Goal: Task Accomplishment & Management: Complete application form

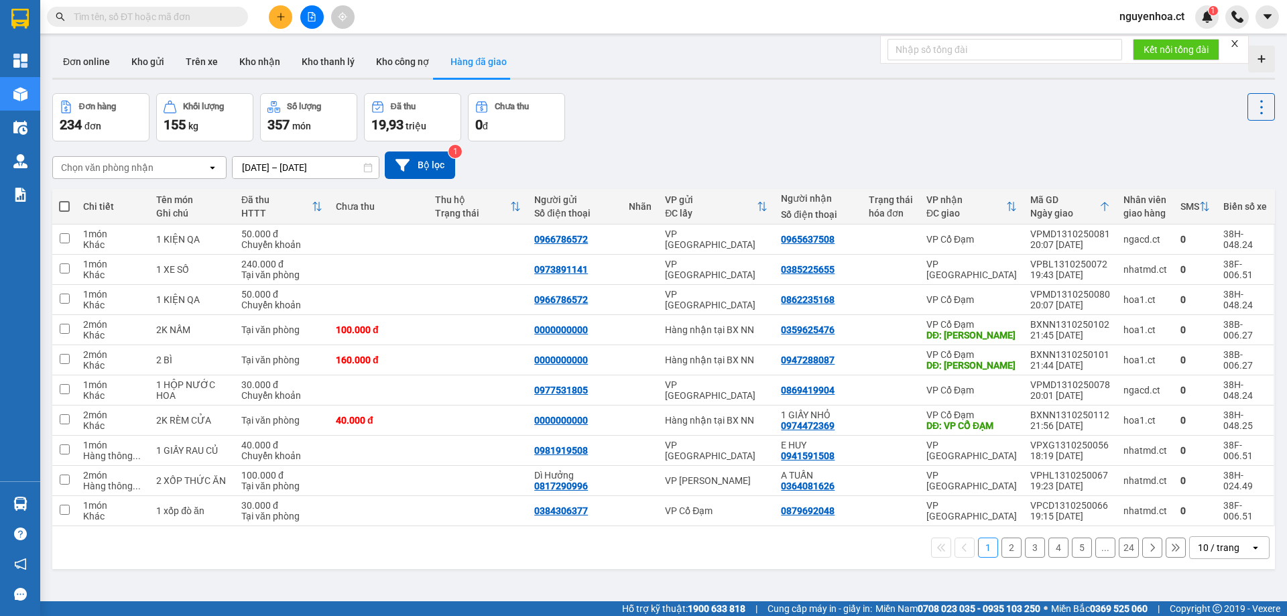
click at [106, 17] on input "text" at bounding box center [153, 16] width 158 height 15
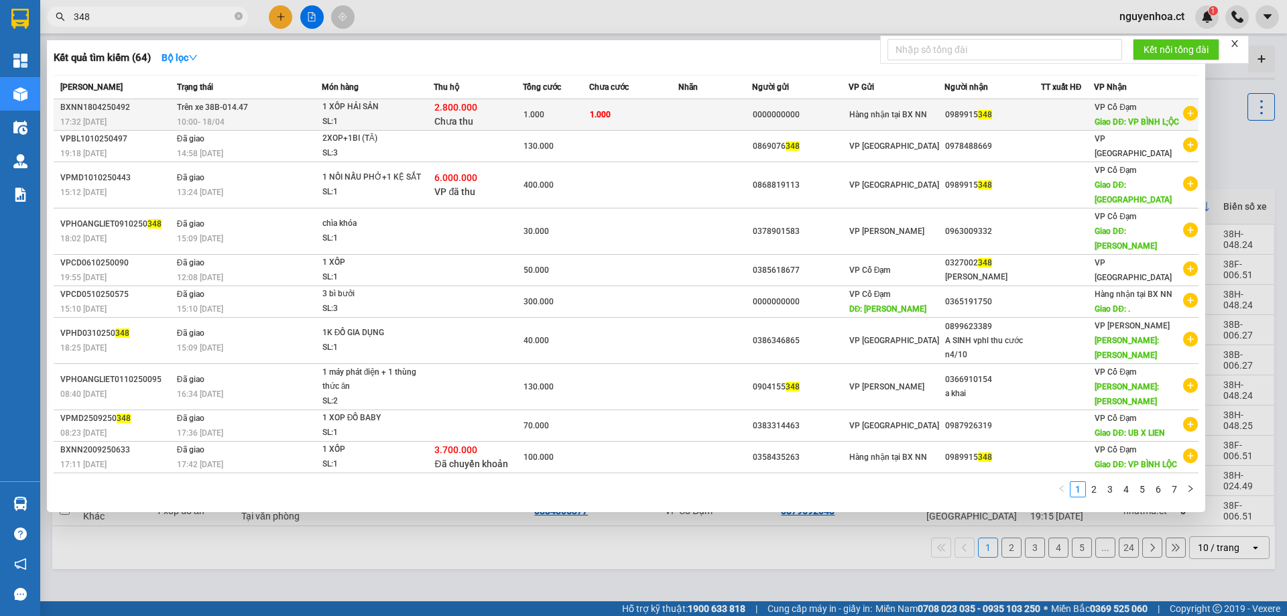
type input "348"
click at [507, 129] on div "2.800.000 Chưa thu" at bounding box center [477, 115] width 87 height 28
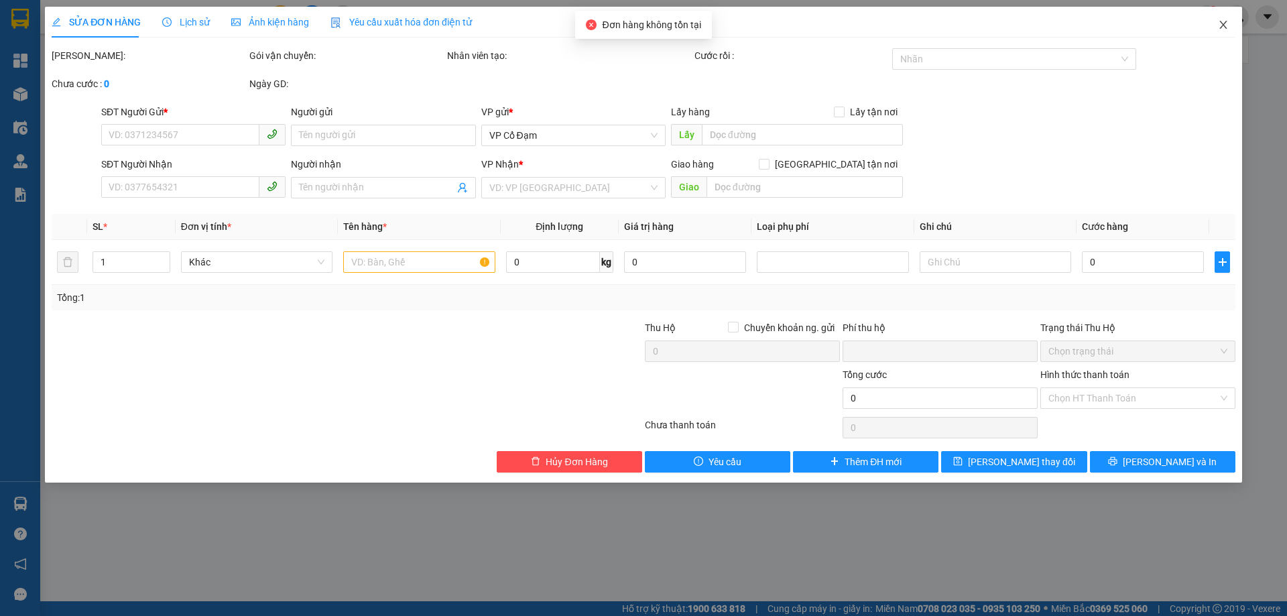
click at [1222, 29] on icon "close" at bounding box center [1223, 24] width 11 height 11
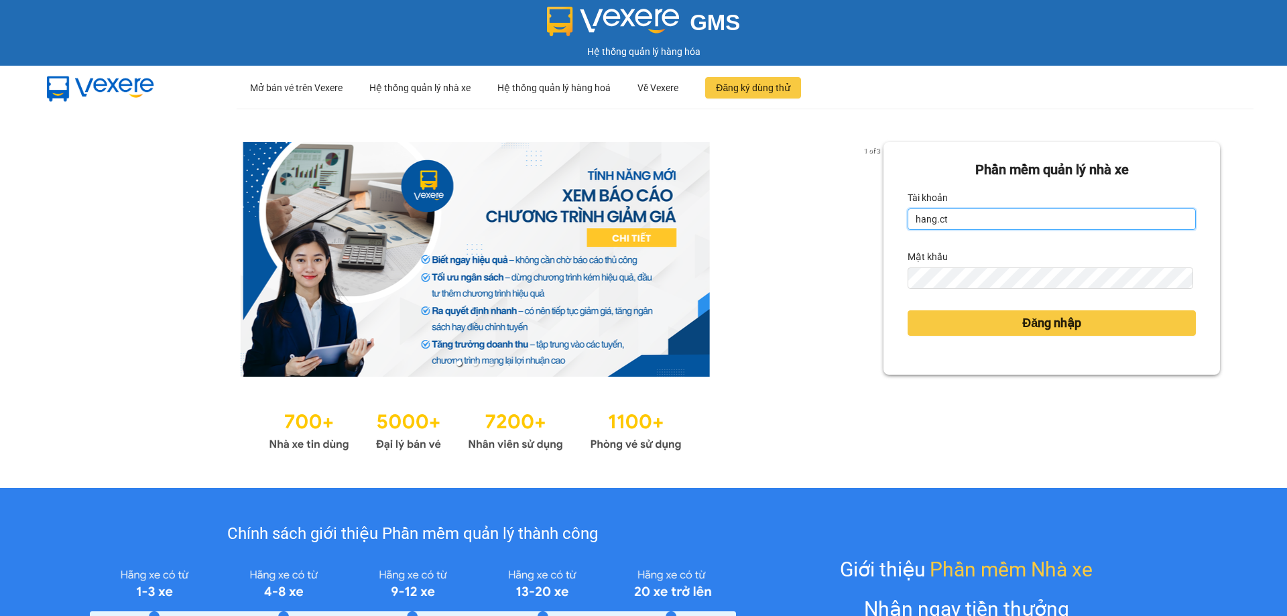
click at [954, 222] on input "hang.ct" at bounding box center [1052, 218] width 288 height 21
type input "nguyenhoa.ct"
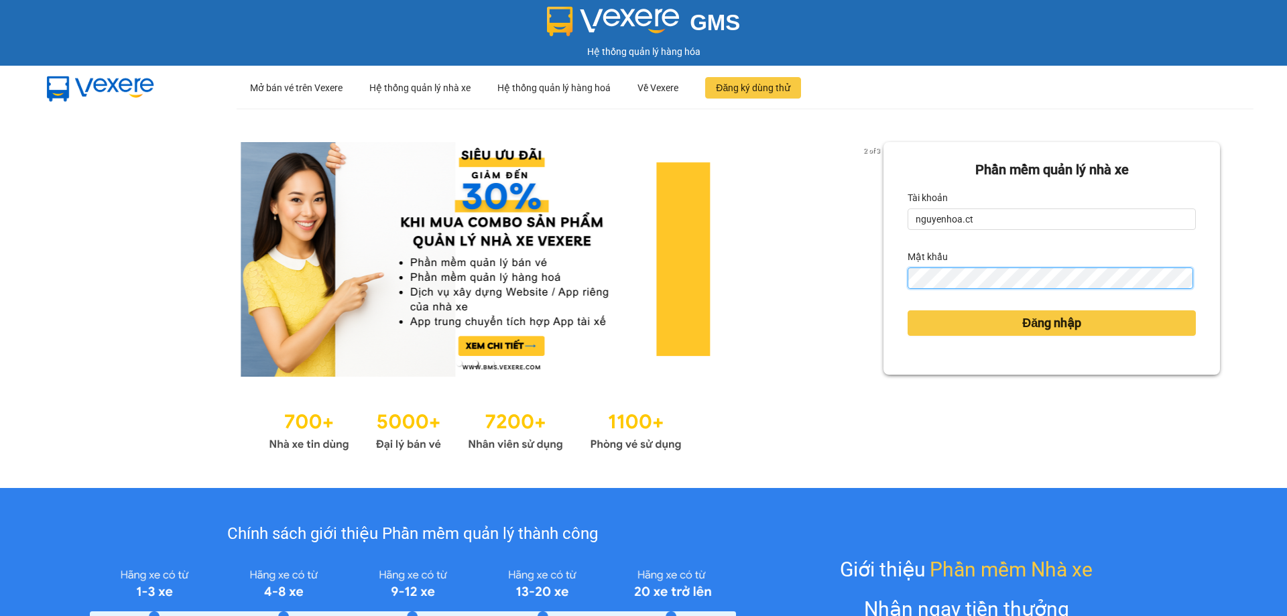
click at [839, 308] on div "2 of 3 Phần mềm quản lý nhà xe Tài khoản nguyenhoa.ct Mật khẩu Đăng nhập" at bounding box center [643, 298] width 1287 height 379
click at [883, 287] on div "Phần mềm quản lý nhà xe Tài khoản nguyenhoa.ct Mật khẩu Đăng nhập" at bounding box center [1051, 258] width 336 height 233
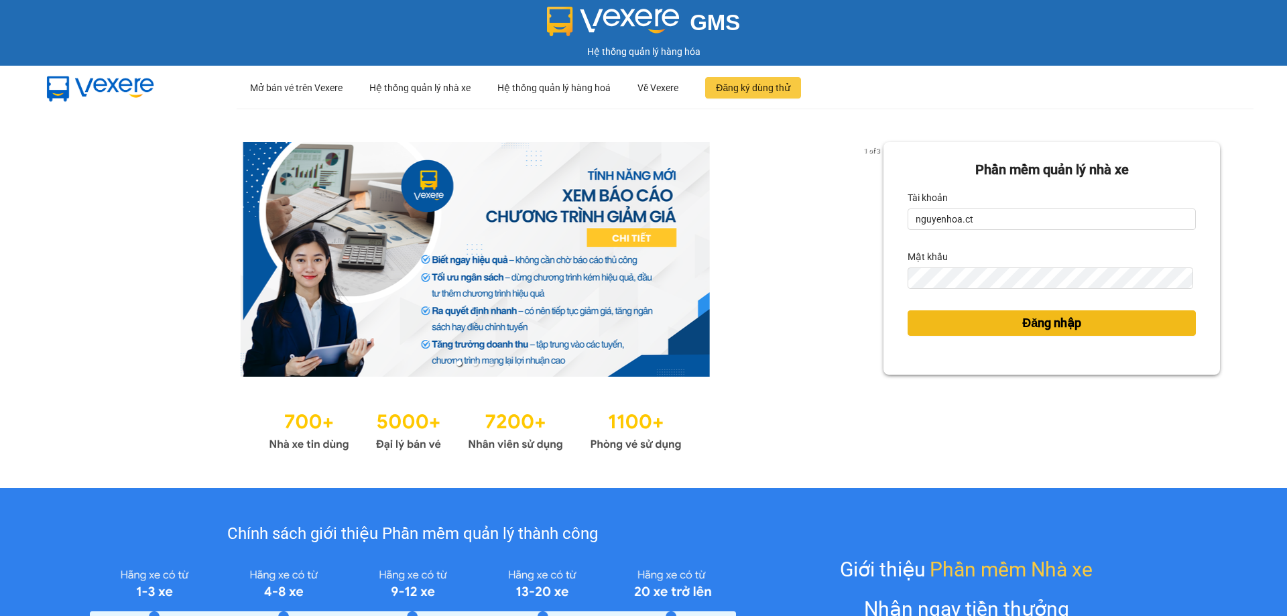
click at [1005, 318] on button "Đăng nhập" at bounding box center [1052, 322] width 288 height 25
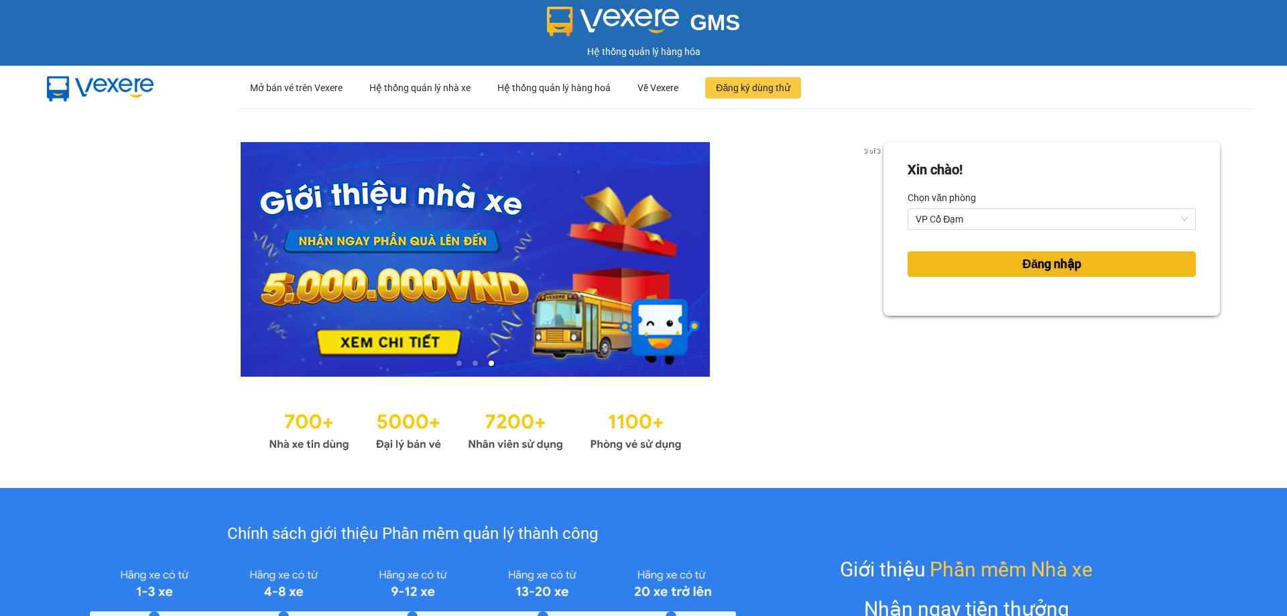
click at [983, 261] on button "Đăng nhập" at bounding box center [1052, 263] width 288 height 25
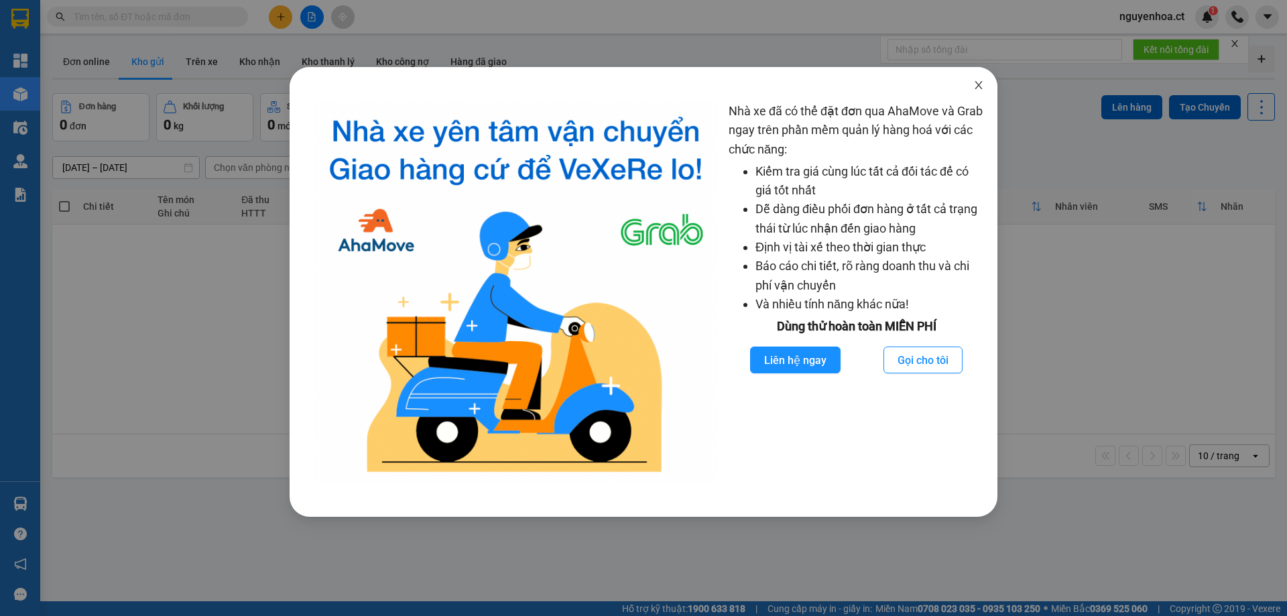
drag, startPoint x: 975, startPoint y: 88, endPoint x: 468, endPoint y: 28, distance: 510.2
click at [975, 87] on icon "close" at bounding box center [978, 85] width 11 height 11
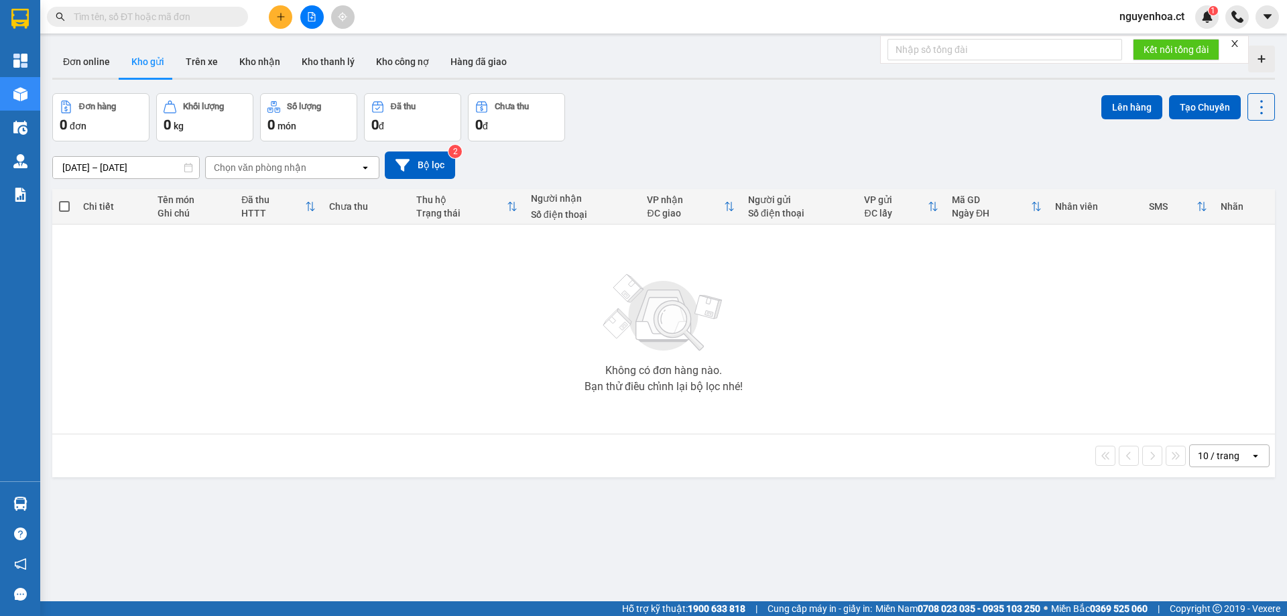
click at [117, 18] on input "text" at bounding box center [153, 16] width 158 height 15
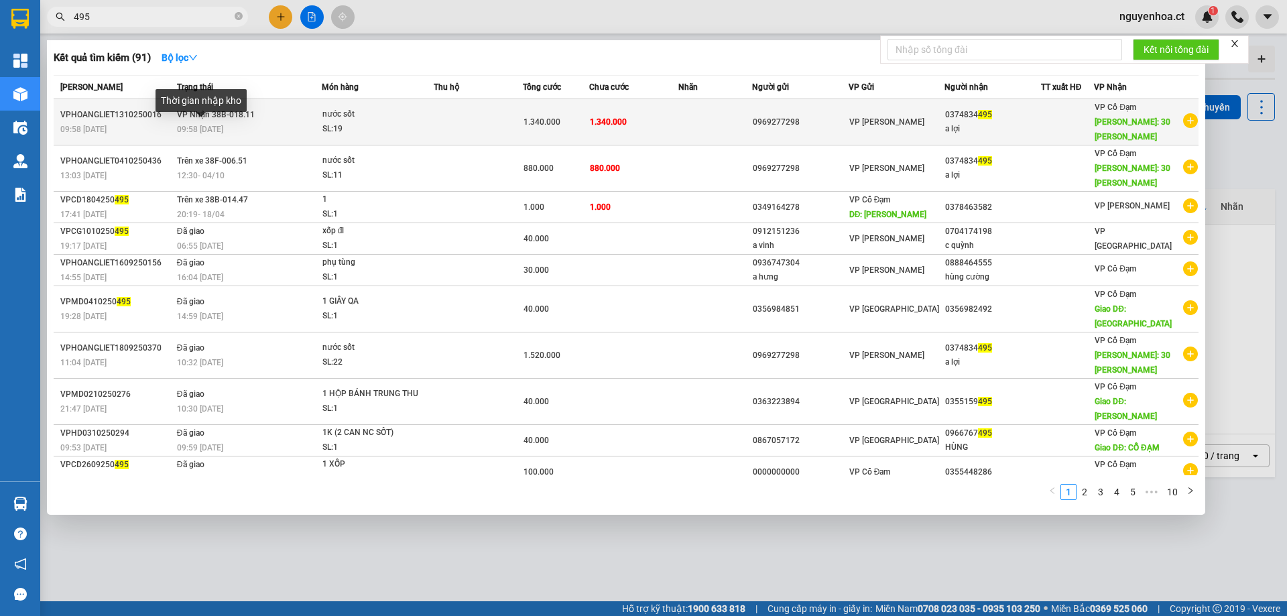
type input "495"
click at [177, 129] on span "09:58 [DATE]" at bounding box center [200, 129] width 46 height 9
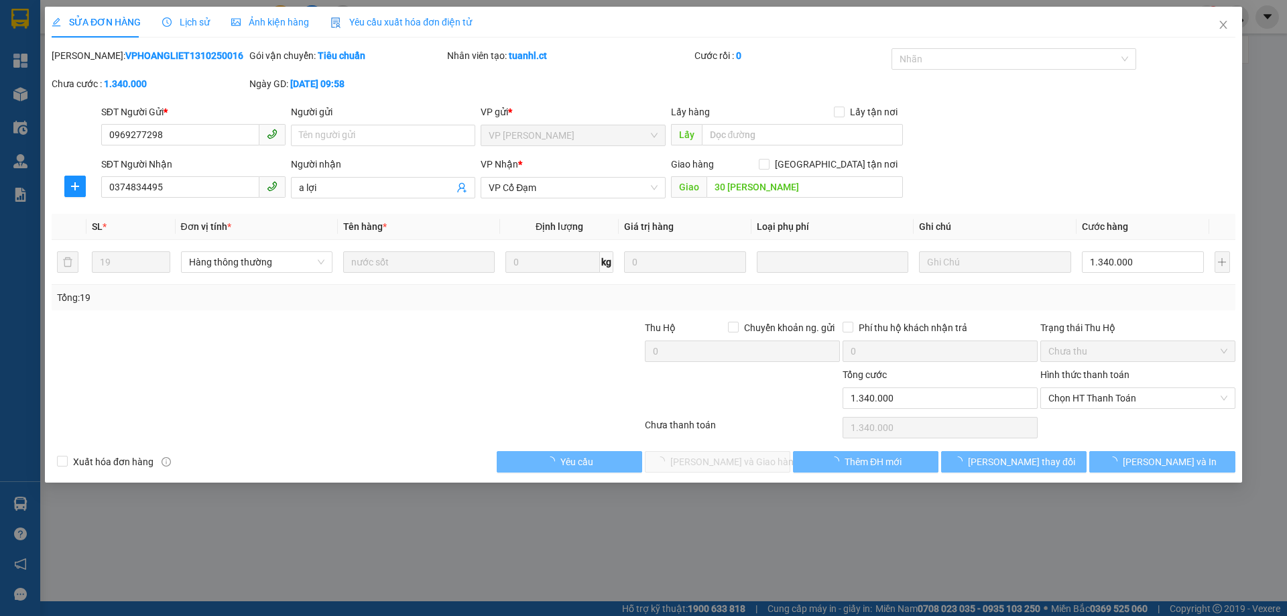
type input "0969277298"
type input "0374834495"
type input "a lợi"
type input "30 [PERSON_NAME]"
type input "0"
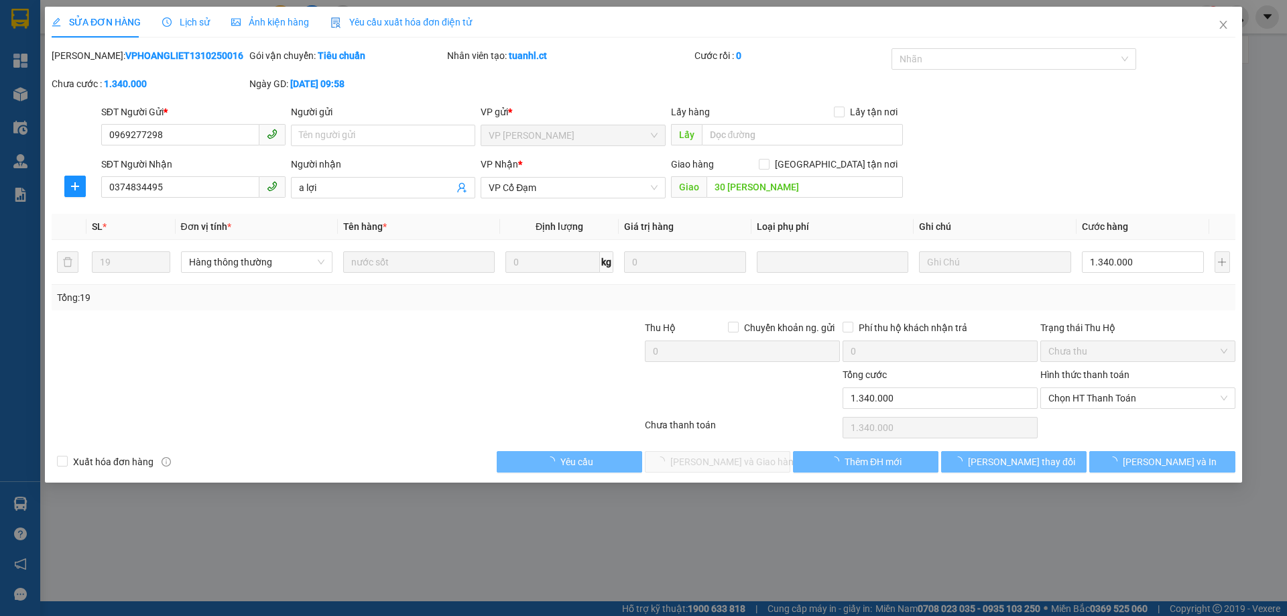
type input "1.340.000"
